Goal: Task Accomplishment & Management: Manage account settings

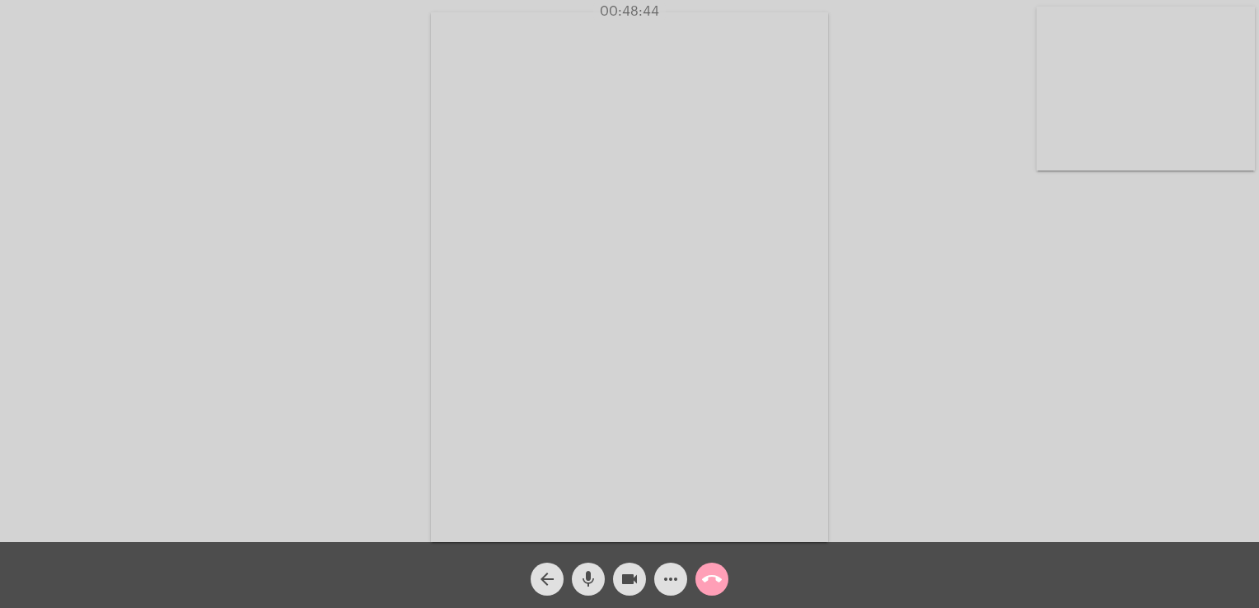
click at [716, 579] on mat-icon "call_end" at bounding box center [712, 580] width 20 height 20
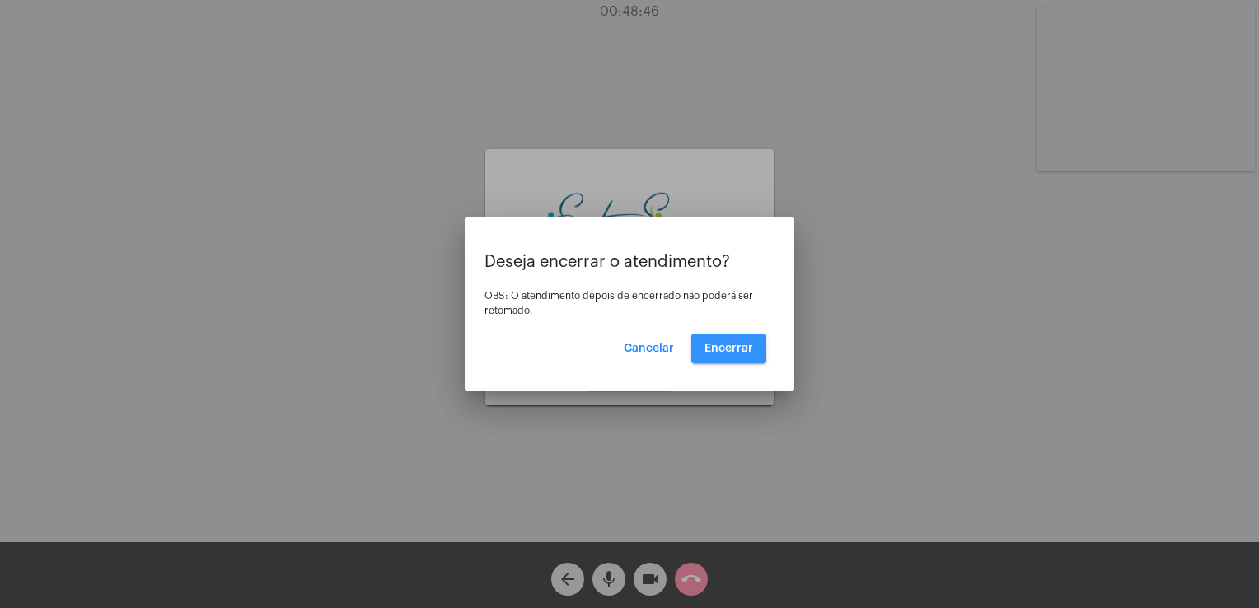
click at [722, 348] on span "Encerrar" at bounding box center [729, 349] width 49 height 12
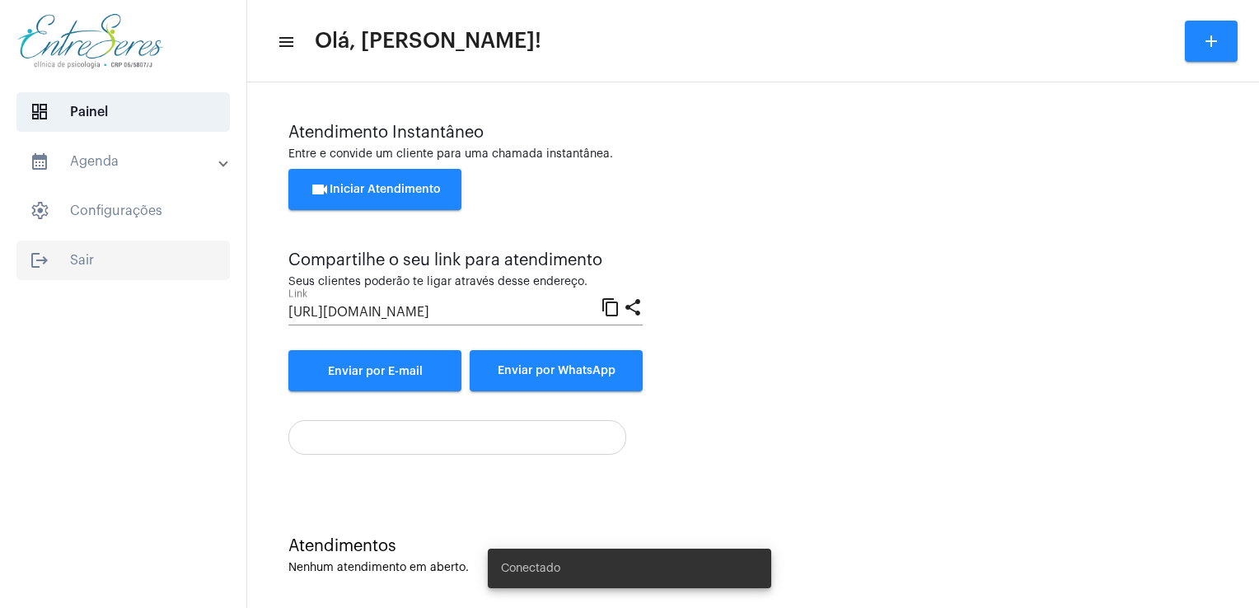
click at [53, 270] on span "logout Sair" at bounding box center [122, 261] width 213 height 40
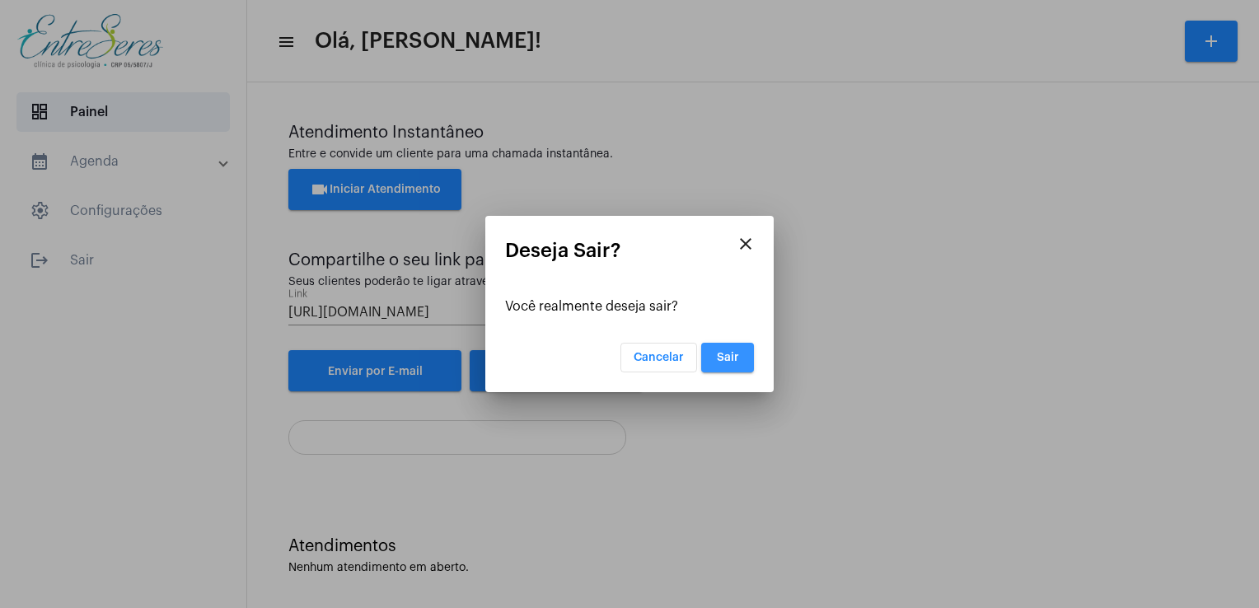
click at [719, 357] on span "Sair" at bounding box center [728, 358] width 22 height 12
